Goal: Task Accomplishment & Management: Complete application form

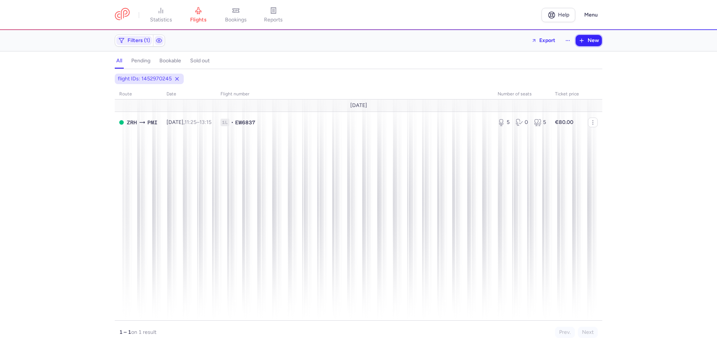
click at [593, 39] on span "New" at bounding box center [593, 41] width 11 height 6
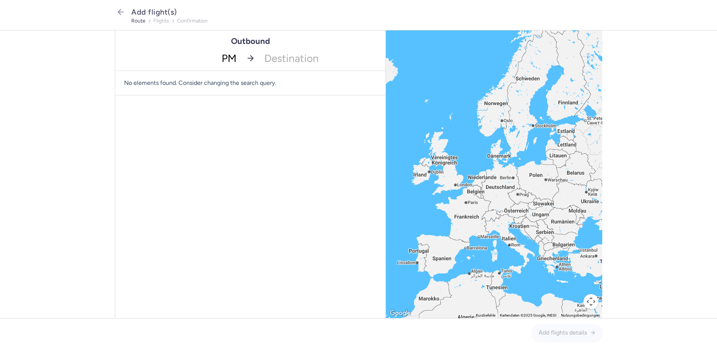
type input "PMI"
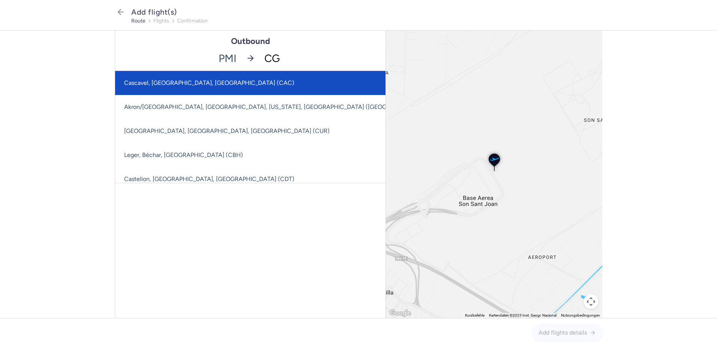
type input "CGN"
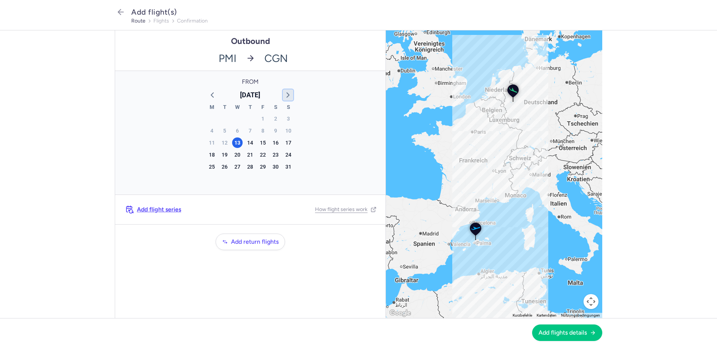
click at [283, 93] on button "button" at bounding box center [288, 94] width 11 height 11
click at [253, 133] on div "11" at bounding box center [250, 130] width 11 height 11
click at [573, 334] on span "Add flights details" at bounding box center [563, 332] width 48 height 7
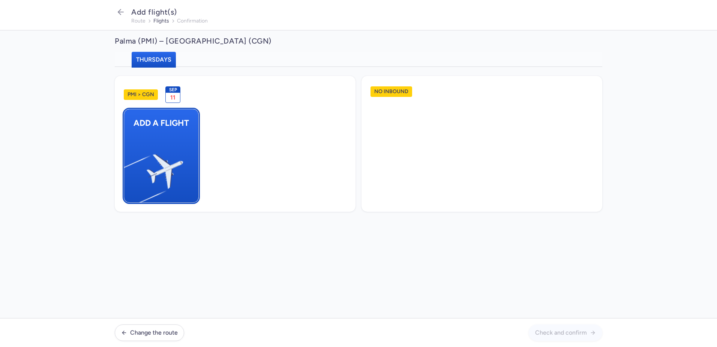
click at [168, 156] on img "button" at bounding box center [128, 168] width 127 height 116
select select "23"
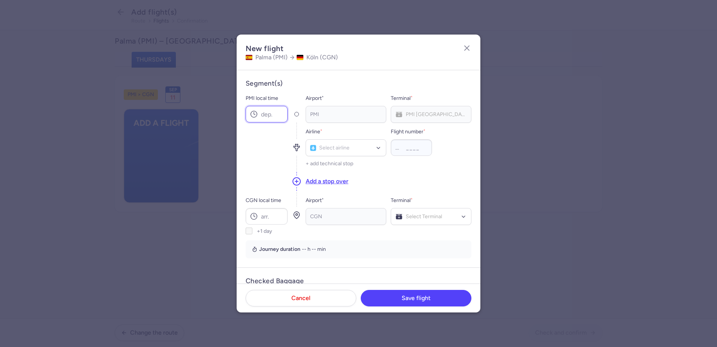
click at [278, 113] on input "PMI local time" at bounding box center [267, 114] width 42 height 17
type input "14:55"
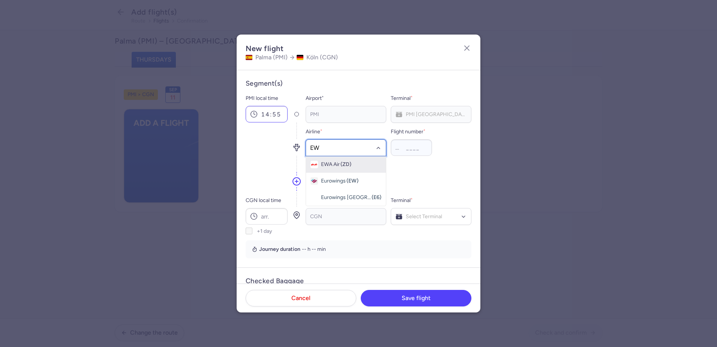
type input "EW"
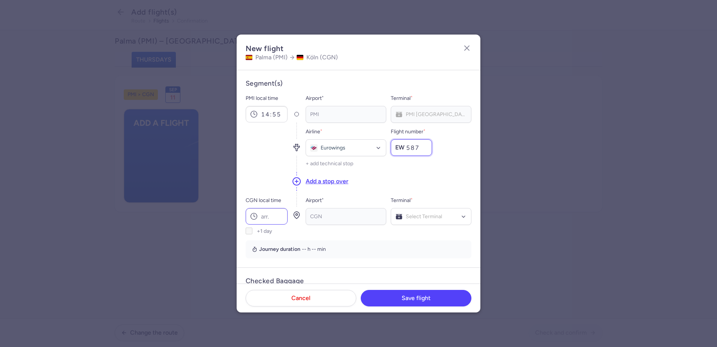
type input "587"
click at [278, 217] on input "CGN local time" at bounding box center [267, 216] width 42 height 17
type input "17:15"
click at [445, 223] on div "Select Terminal" at bounding box center [431, 216] width 81 height 17
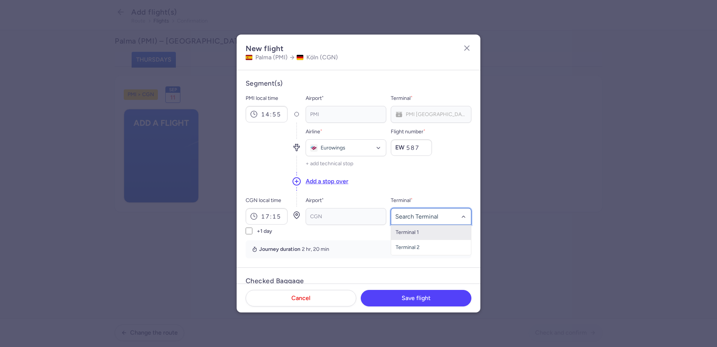
click at [416, 231] on span "Terminal 1" at bounding box center [407, 232] width 23 height 6
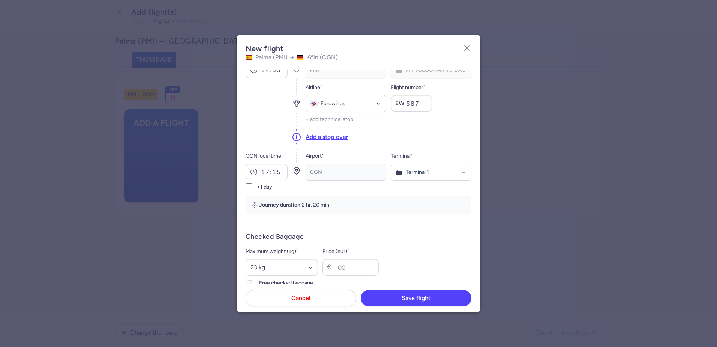
scroll to position [113, 0]
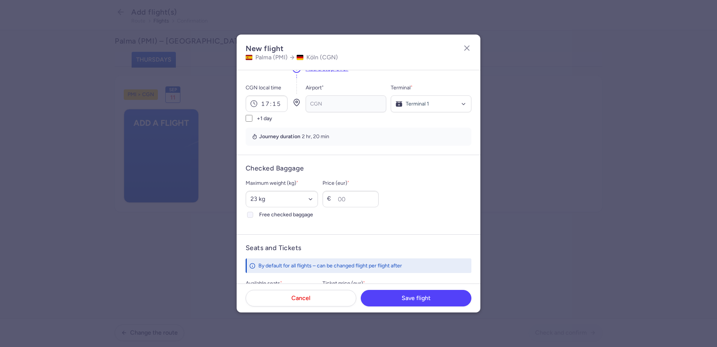
click at [252, 214] on icon at bounding box center [250, 214] width 5 height 5
click at [252, 214] on input "Free checked baggage" at bounding box center [250, 215] width 6 height 6
checkbox input "true"
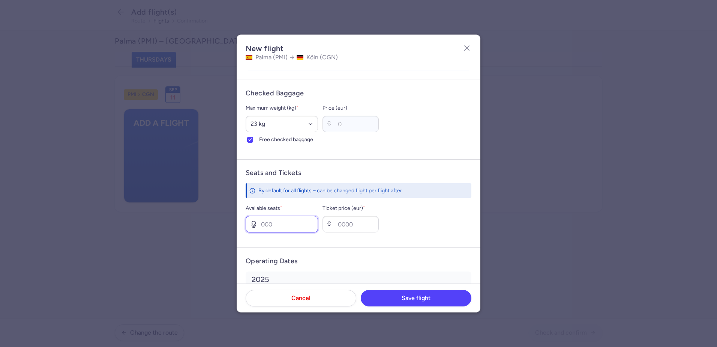
click at [273, 223] on input "Available seats *" at bounding box center [282, 224] width 72 height 17
type input "1"
type input "80"
click at [406, 298] on span "Save flight" at bounding box center [416, 297] width 29 height 7
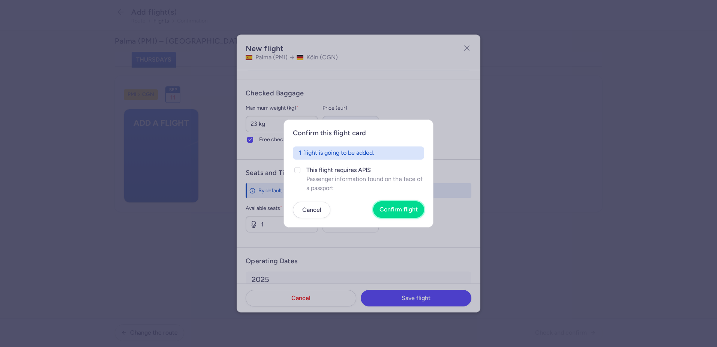
click at [396, 210] on span "Confirm flight" at bounding box center [399, 209] width 38 height 7
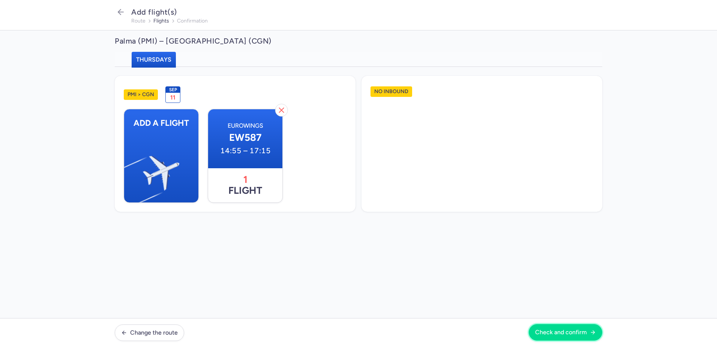
click at [576, 328] on button "Check and confirm" at bounding box center [566, 332] width 74 height 17
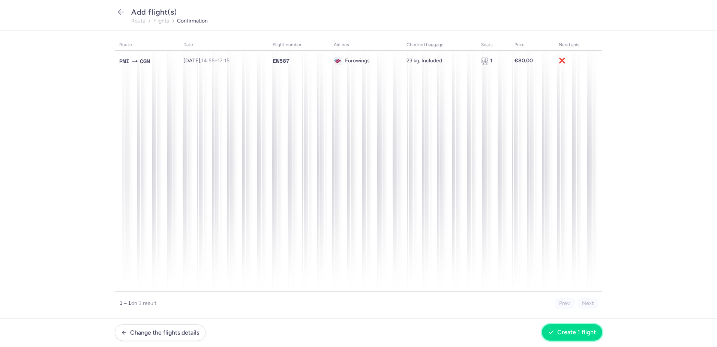
click at [560, 334] on span "Create 1 flight" at bounding box center [577, 332] width 39 height 7
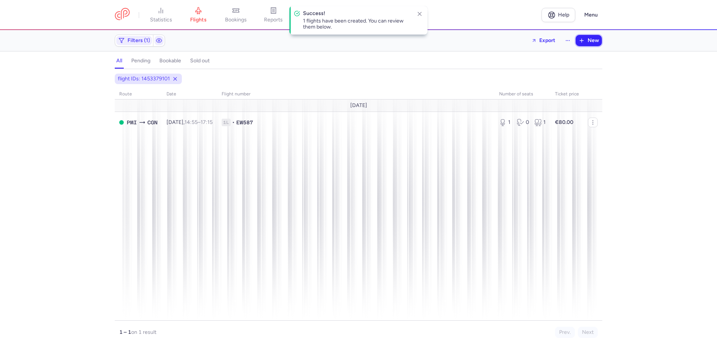
click at [587, 42] on button "New" at bounding box center [589, 40] width 26 height 11
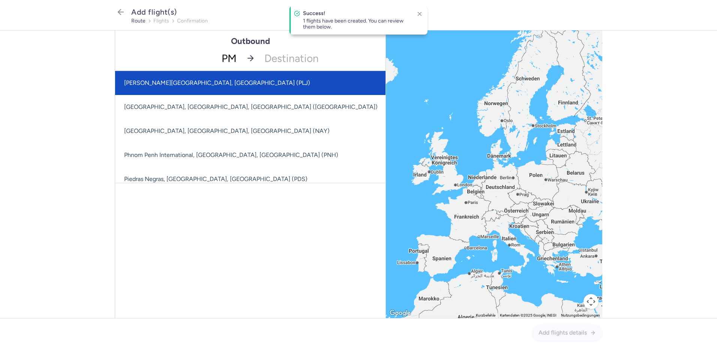
type input "PMI"
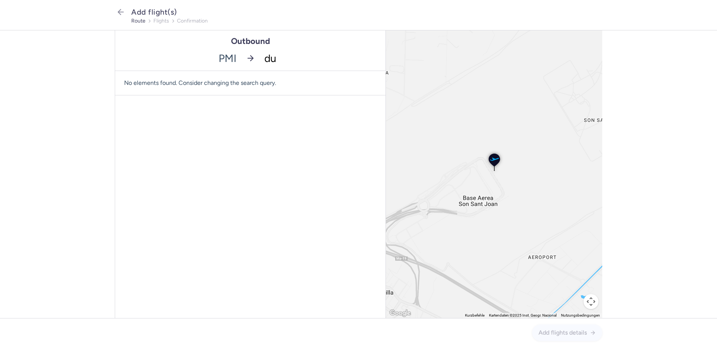
type input "dus"
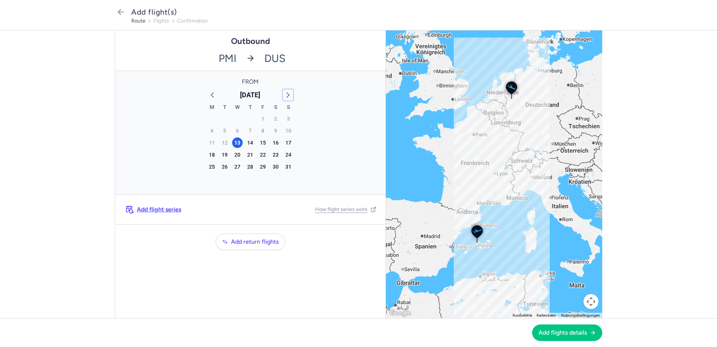
drag, startPoint x: 290, startPoint y: 93, endPoint x: 268, endPoint y: 137, distance: 49.5
click at [290, 93] on icon "button" at bounding box center [288, 94] width 9 height 9
click at [248, 126] on div "11" at bounding box center [250, 130] width 11 height 11
drag, startPoint x: 563, startPoint y: 331, endPoint x: 356, endPoint y: 332, distance: 207.1
click at [356, 332] on div "Add flights details" at bounding box center [359, 332] width 488 height 17
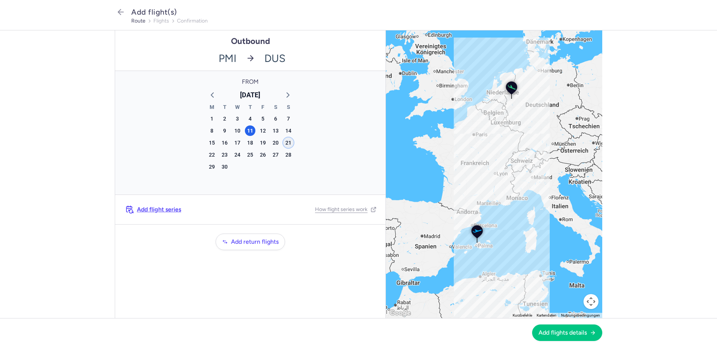
click at [287, 143] on div "21" at bounding box center [288, 142] width 11 height 11
click at [558, 332] on span "Add flights details" at bounding box center [563, 332] width 48 height 7
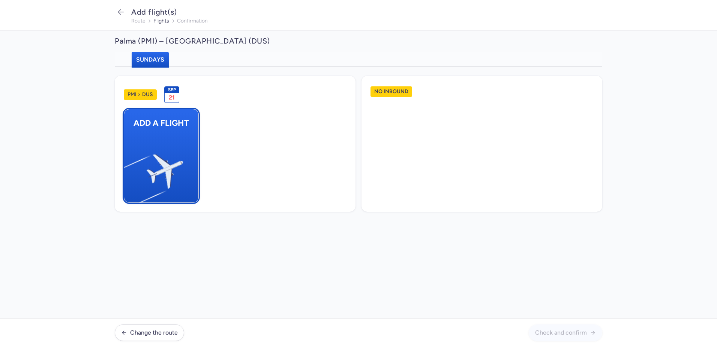
click at [137, 136] on img "button" at bounding box center [128, 168] width 127 height 116
select select "23"
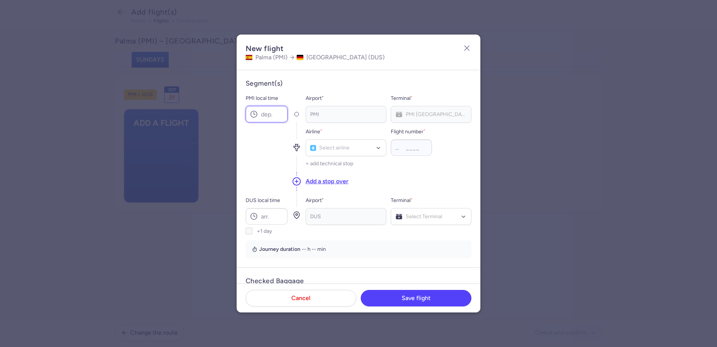
click at [259, 113] on input "PMI local time" at bounding box center [267, 114] width 42 height 17
type input "18:45"
type input "EW"
type input "6894"
click at [264, 218] on input "DUS local time" at bounding box center [267, 216] width 42 height 17
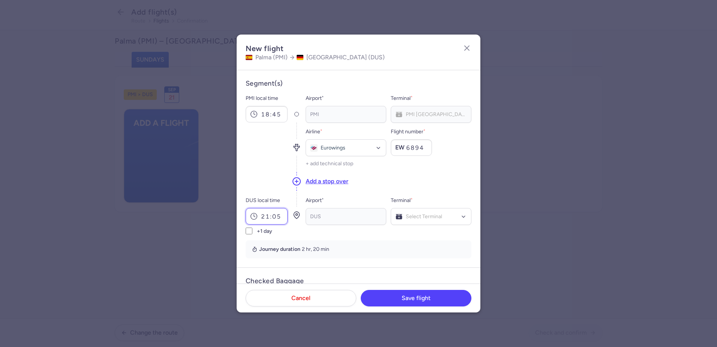
type input "21:05"
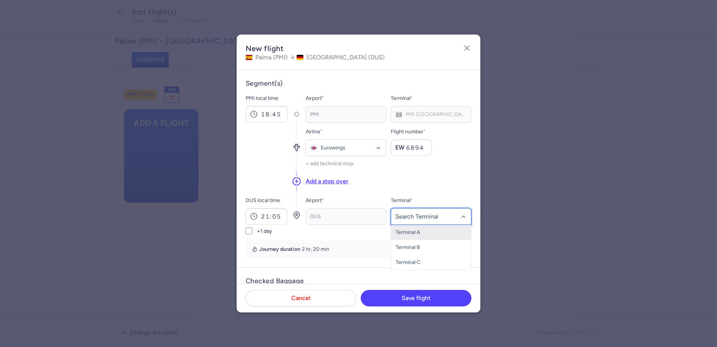
click at [405, 232] on span "Terminal A" at bounding box center [408, 232] width 24 height 6
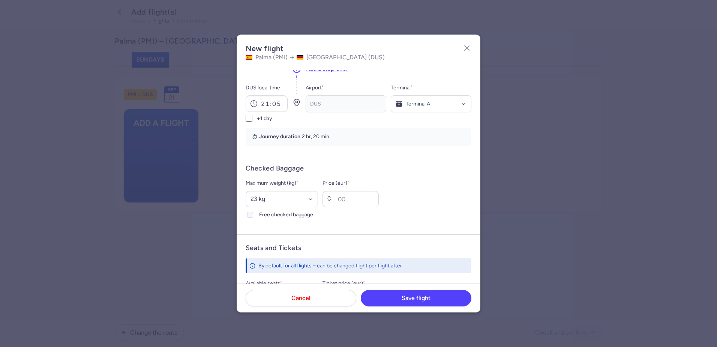
click at [252, 212] on div at bounding box center [250, 214] width 9 height 9
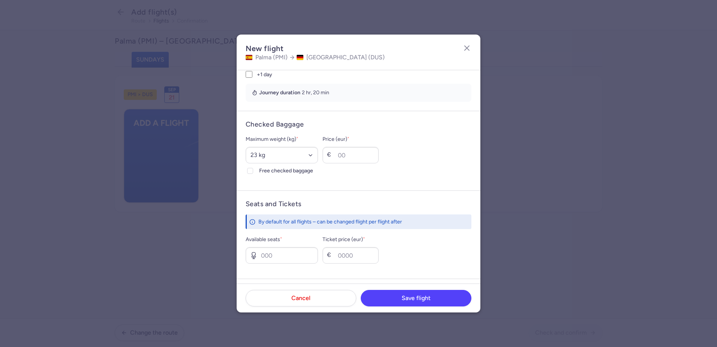
scroll to position [225, 0]
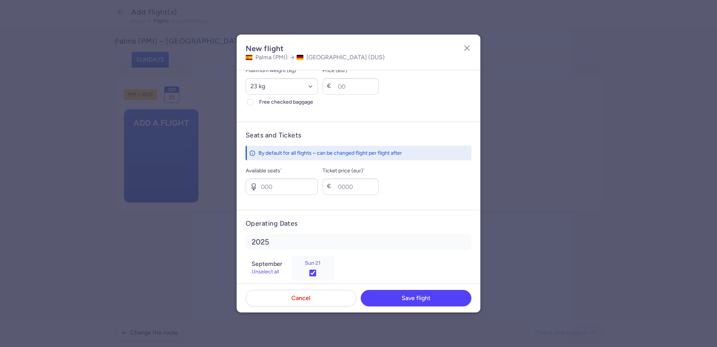
click at [265, 171] on label "Available seats *" at bounding box center [282, 170] width 72 height 9
click at [265, 178] on input "Available seats *" at bounding box center [282, 186] width 72 height 17
click at [257, 186] on icon at bounding box center [254, 187] width 8 height 8
type input "1"
type input "80"
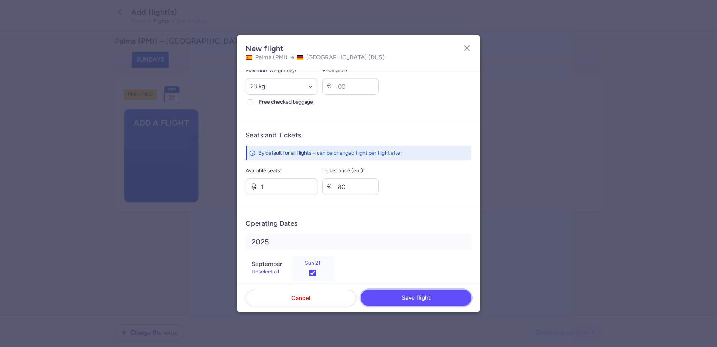
click at [416, 295] on button "Save flight" at bounding box center [416, 297] width 111 height 17
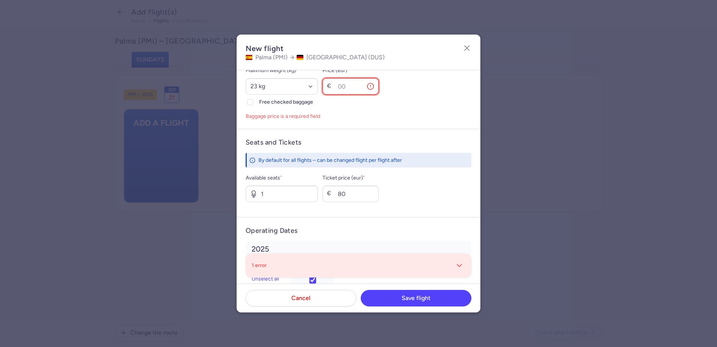
click at [366, 84] on input "Price (eur) *" at bounding box center [351, 86] width 56 height 17
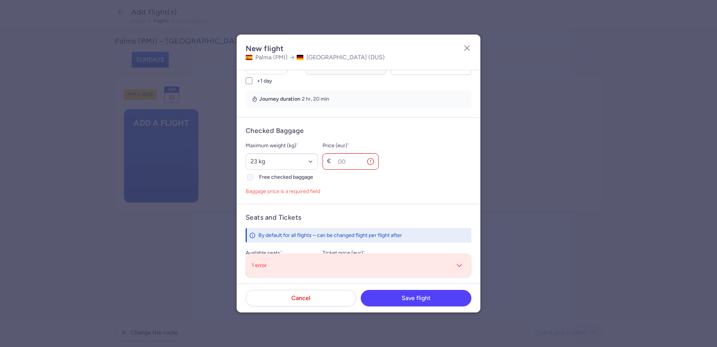
click at [251, 178] on icon at bounding box center [250, 177] width 5 height 5
click at [251, 178] on input "Free checked baggage" at bounding box center [250, 177] width 6 height 6
checkbox input "true"
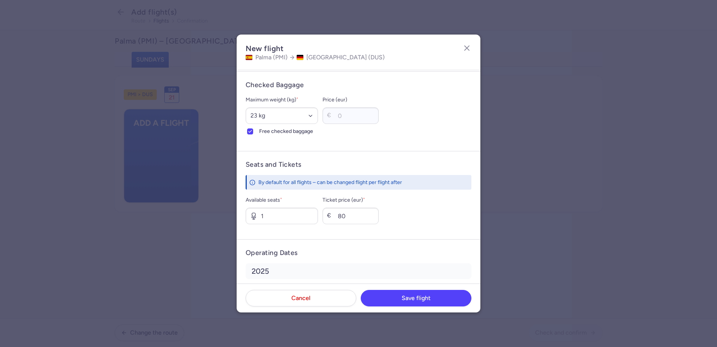
scroll to position [238, 0]
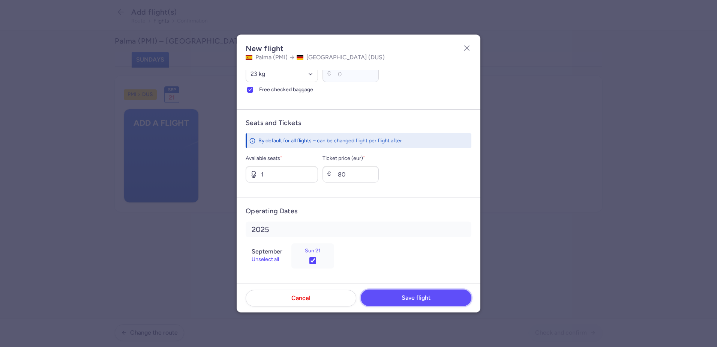
click at [411, 296] on span "Save flight" at bounding box center [416, 297] width 29 height 7
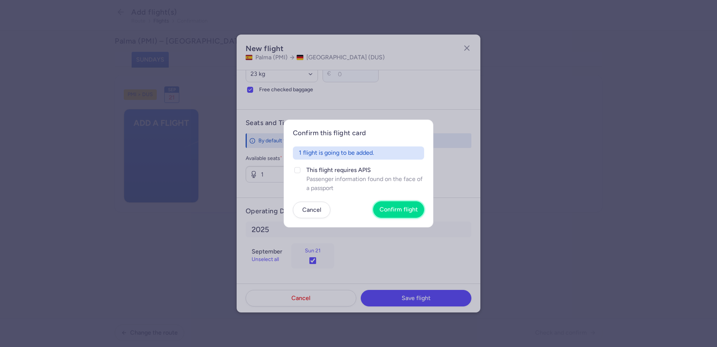
click at [403, 204] on button "Confirm flight" at bounding box center [398, 209] width 51 height 17
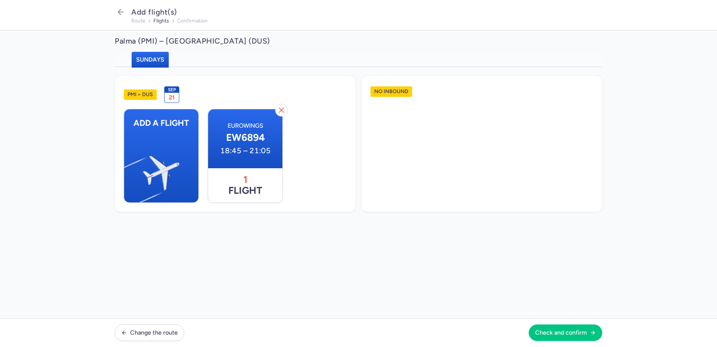
click at [560, 321] on footer "Change the route Check and confirm" at bounding box center [358, 332] width 717 height 29
click at [563, 335] on span "Check and confirm" at bounding box center [561, 332] width 52 height 7
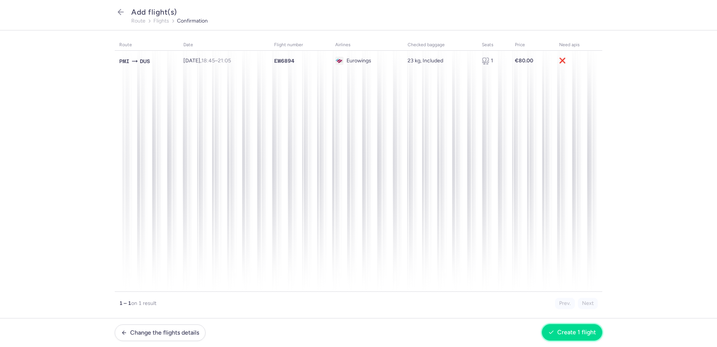
drag, startPoint x: 576, startPoint y: 330, endPoint x: 308, endPoint y: 307, distance: 268.9
click at [576, 329] on span "Create 1 flight" at bounding box center [577, 332] width 39 height 7
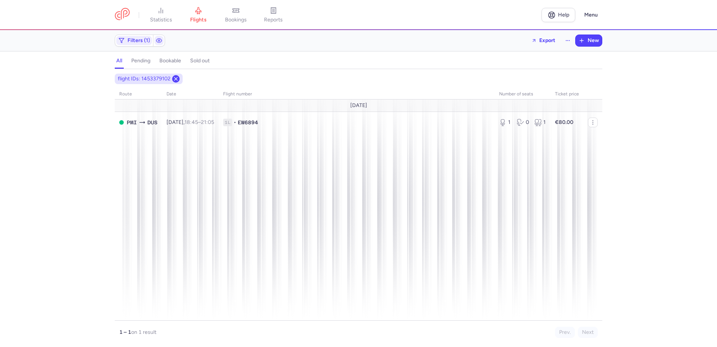
click at [178, 78] on icon at bounding box center [176, 79] width 6 height 6
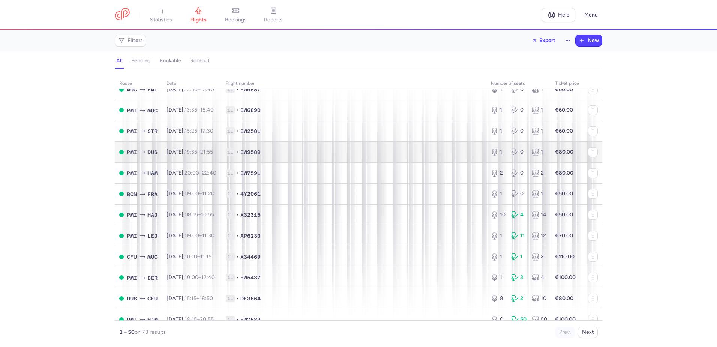
scroll to position [827, 0]
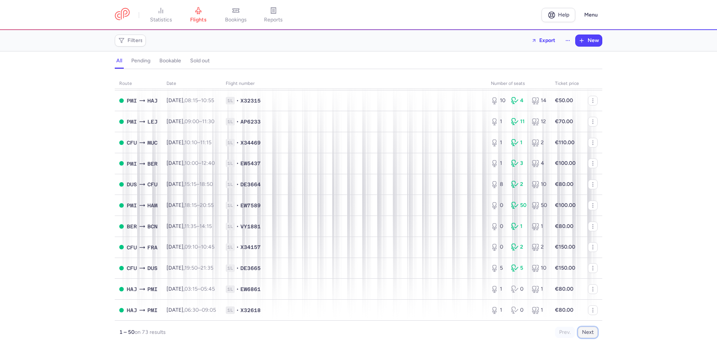
click at [590, 334] on button "Next" at bounding box center [588, 331] width 20 height 11
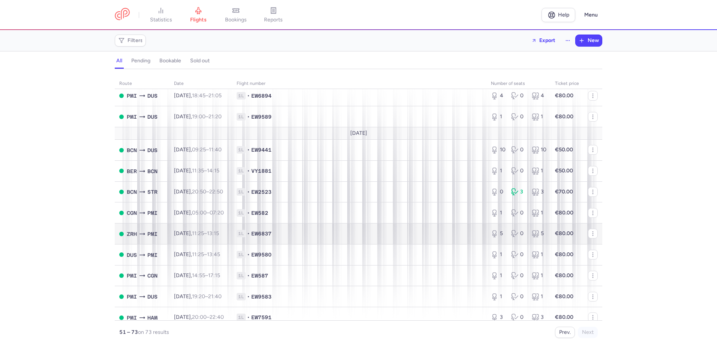
scroll to position [188, 0]
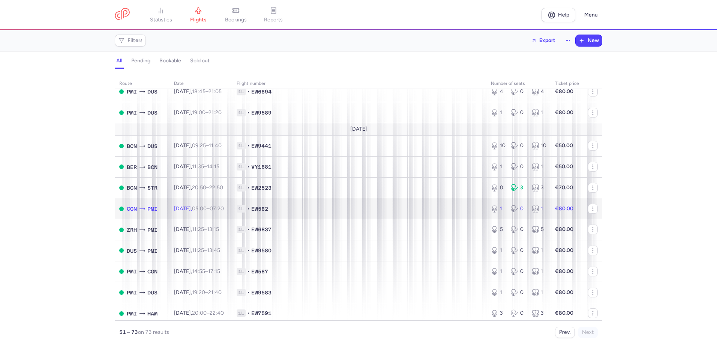
click at [302, 206] on span "1L • EW582" at bounding box center [359, 209] width 245 height 8
select select "days"
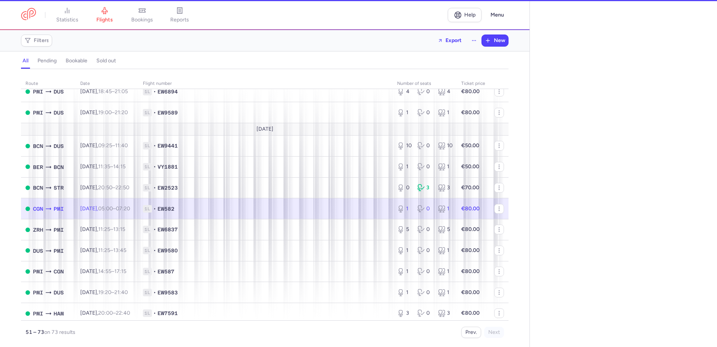
type input "1"
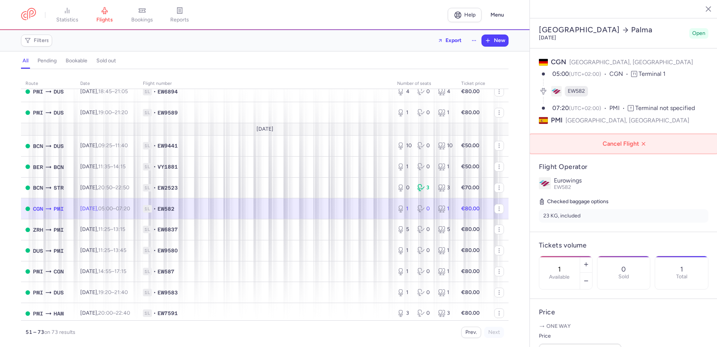
click at [631, 140] on span "Cancel Flight" at bounding box center [626, 143] width 176 height 7
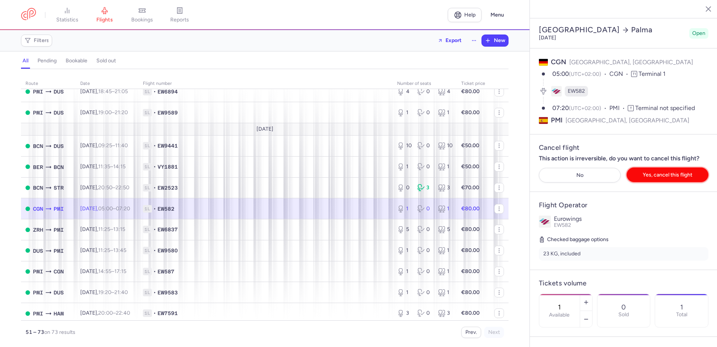
click at [668, 172] on span "Yes, cancel this flight" at bounding box center [668, 175] width 50 height 6
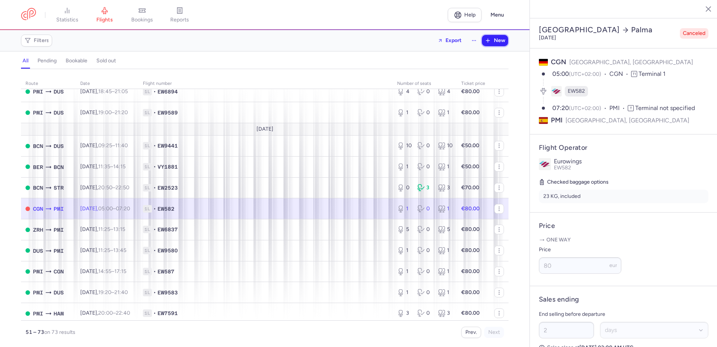
click at [492, 36] on button "New" at bounding box center [495, 40] width 26 height 11
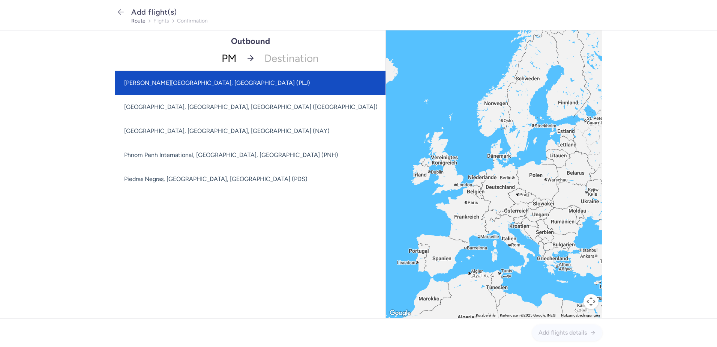
type input "PMI"
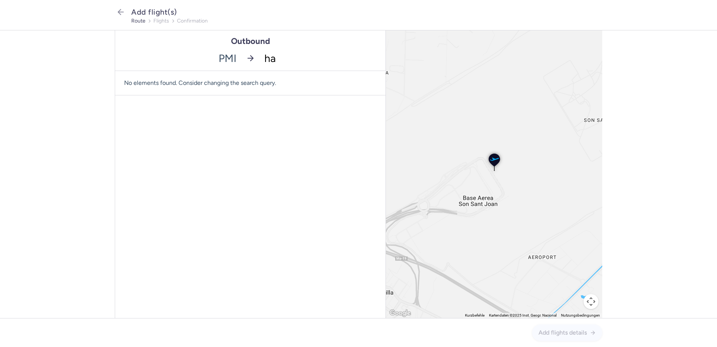
type input "haj"
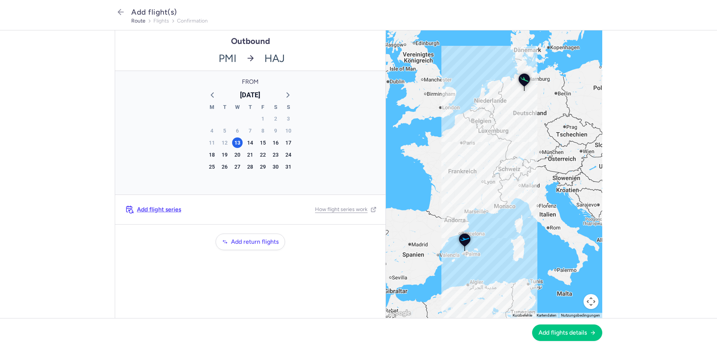
click at [295, 96] on div "[DATE]" at bounding box center [250, 94] width 94 height 11
click at [292, 93] on icon "button" at bounding box center [288, 94] width 9 height 9
click at [288, 143] on div "21" at bounding box center [288, 142] width 11 height 11
click at [572, 334] on span "Add flights details" at bounding box center [563, 332] width 48 height 7
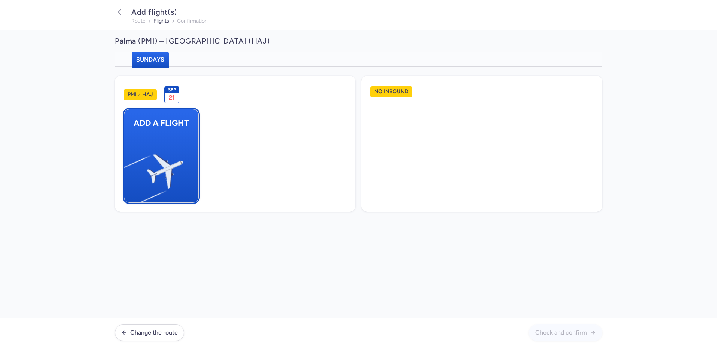
click at [185, 153] on button "Add a flight" at bounding box center [161, 156] width 75 height 94
select select "23"
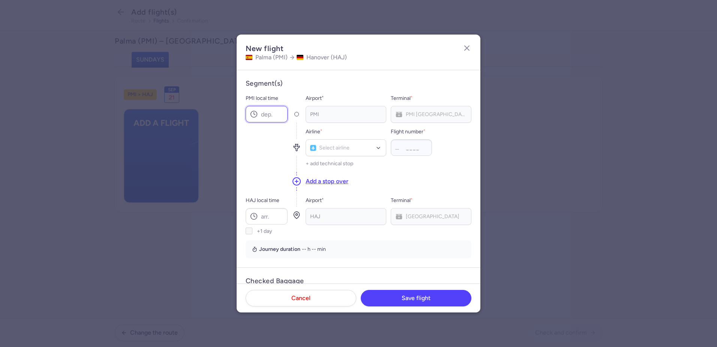
click at [271, 119] on input "PMI local time" at bounding box center [267, 114] width 42 height 17
type input "20:20"
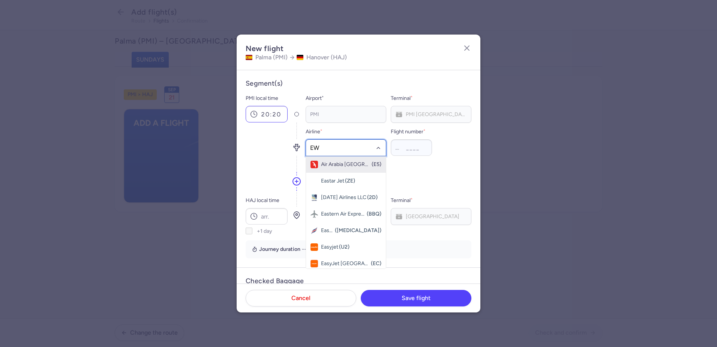
type input "EW"
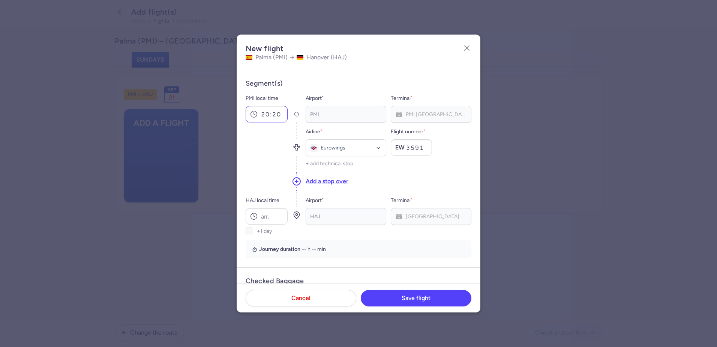
type input "3591"
type input "22:55"
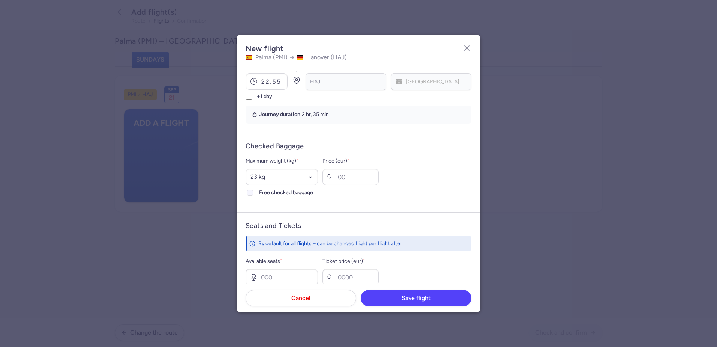
click at [252, 193] on icon at bounding box center [250, 192] width 5 height 5
click at [252, 193] on input "Free checked baggage" at bounding box center [250, 193] width 6 height 6
checkbox input "true"
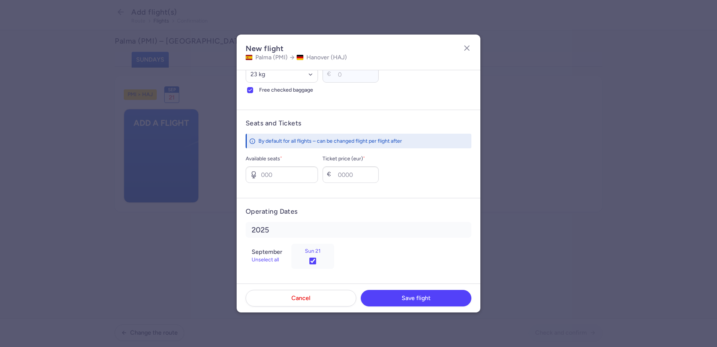
scroll to position [238, 0]
click at [266, 174] on input "Available seats *" at bounding box center [282, 174] width 72 height 17
type input "1"
type input "80"
click at [415, 302] on button "Save flight" at bounding box center [416, 297] width 111 height 17
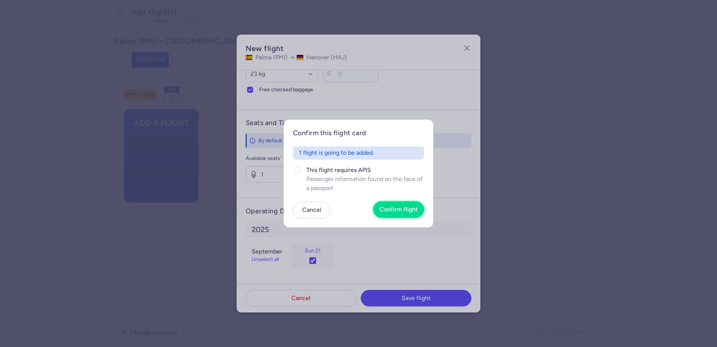
click at [411, 201] on button "Confirm flight" at bounding box center [398, 209] width 51 height 17
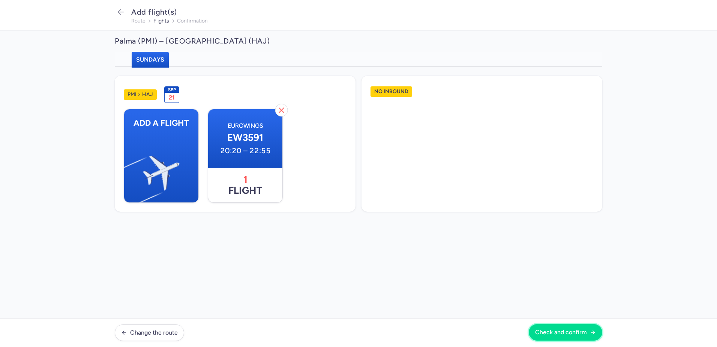
drag, startPoint x: 560, startPoint y: 332, endPoint x: 45, endPoint y: 310, distance: 515.7
click at [560, 332] on span "Check and confirm" at bounding box center [561, 332] width 52 height 7
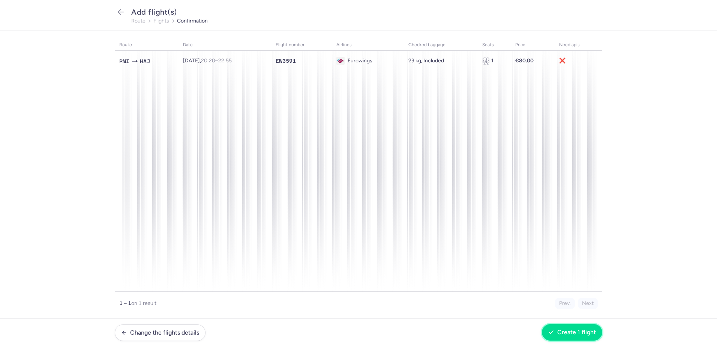
click at [573, 328] on button "Create 1 flight" at bounding box center [572, 332] width 60 height 17
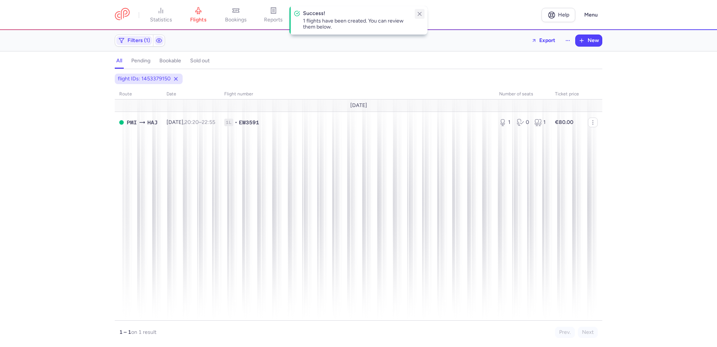
click at [418, 11] on icon "button" at bounding box center [420, 14] width 7 height 7
click at [177, 76] on icon at bounding box center [176, 79] width 6 height 6
